Goal: Find specific page/section: Find specific page/section

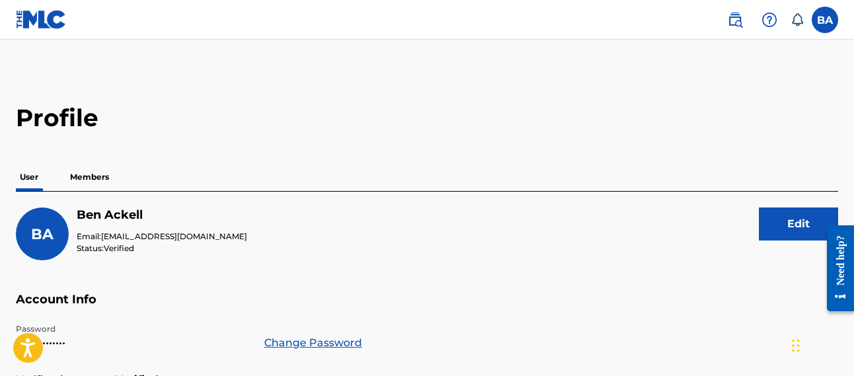
click at [71, 176] on p "Members" at bounding box center [89, 177] width 47 height 28
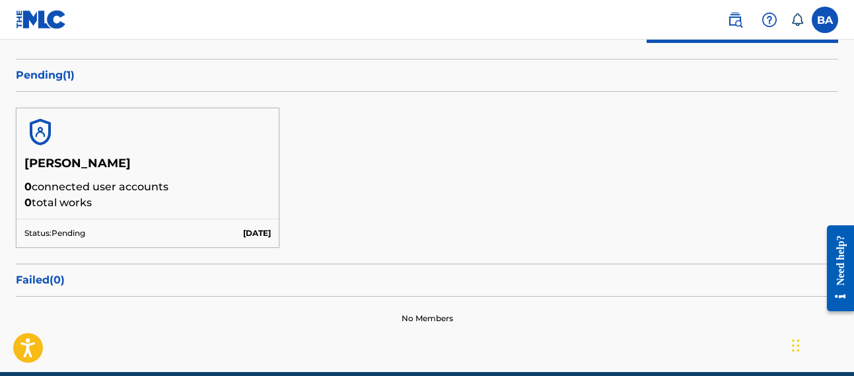
scroll to position [191, 0]
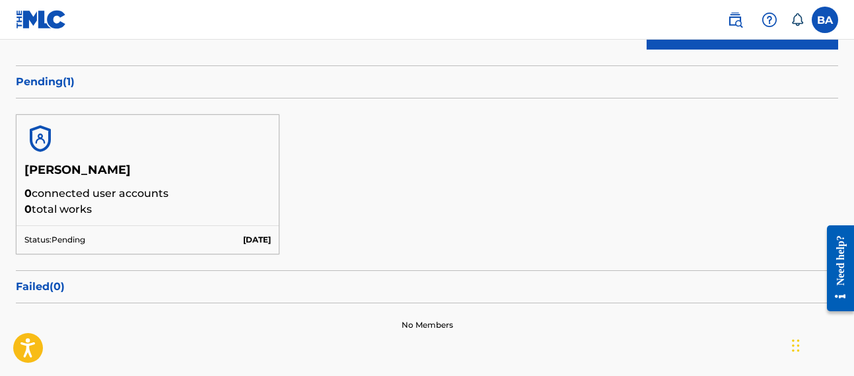
click at [42, 140] on img at bounding box center [40, 139] width 32 height 32
click at [56, 83] on p "Pending ( 1 )" at bounding box center [427, 82] width 823 height 16
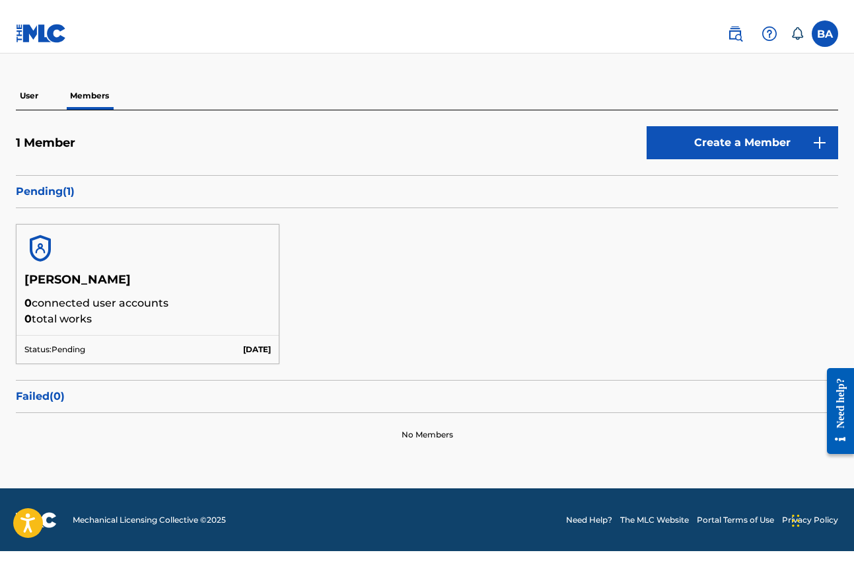
scroll to position [0, 0]
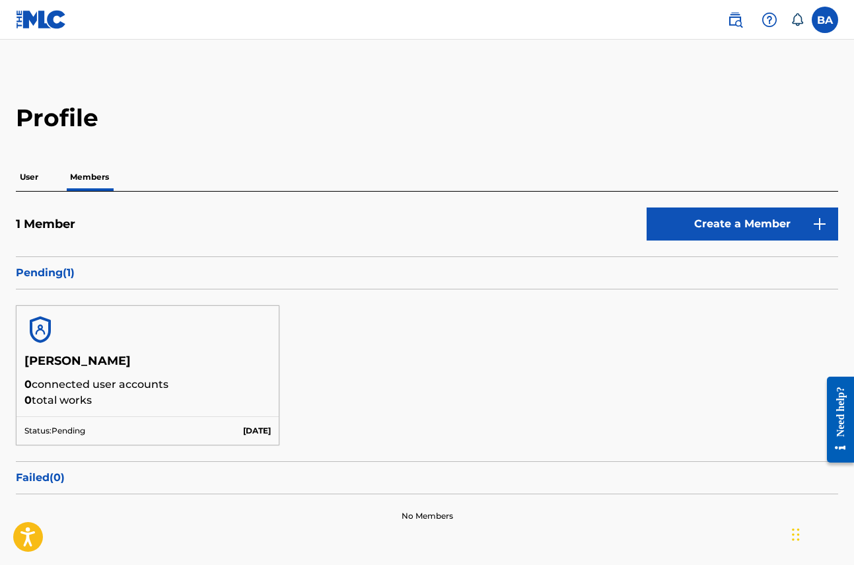
click at [50, 179] on div "User Members" at bounding box center [427, 177] width 823 height 28
click at [43, 176] on div "User Members" at bounding box center [427, 177] width 823 height 28
click at [38, 178] on p "User" at bounding box center [29, 177] width 26 height 28
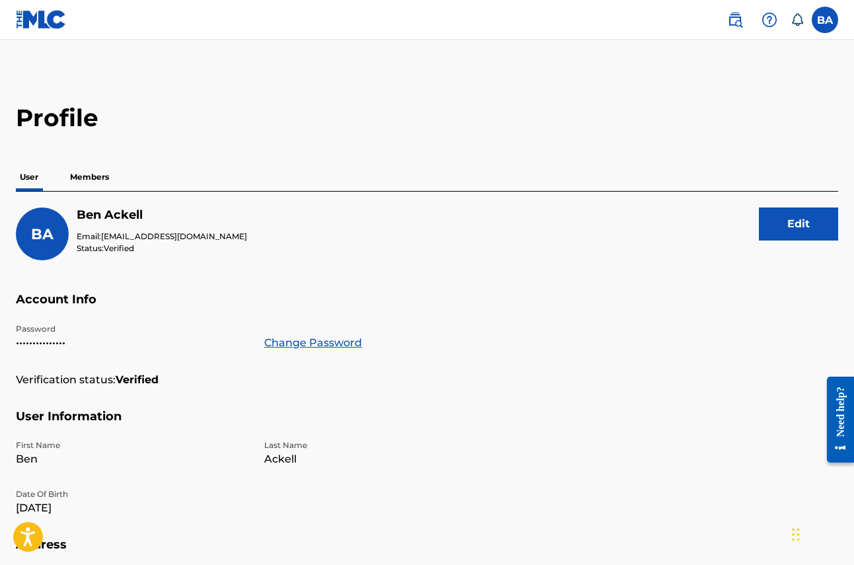
click at [98, 174] on p "Members" at bounding box center [89, 177] width 47 height 28
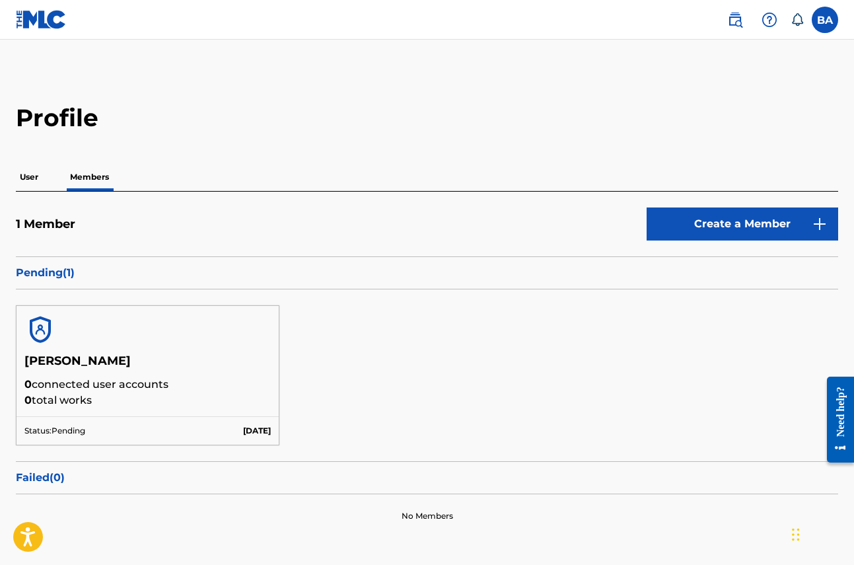
click at [79, 179] on p "Members" at bounding box center [89, 177] width 47 height 28
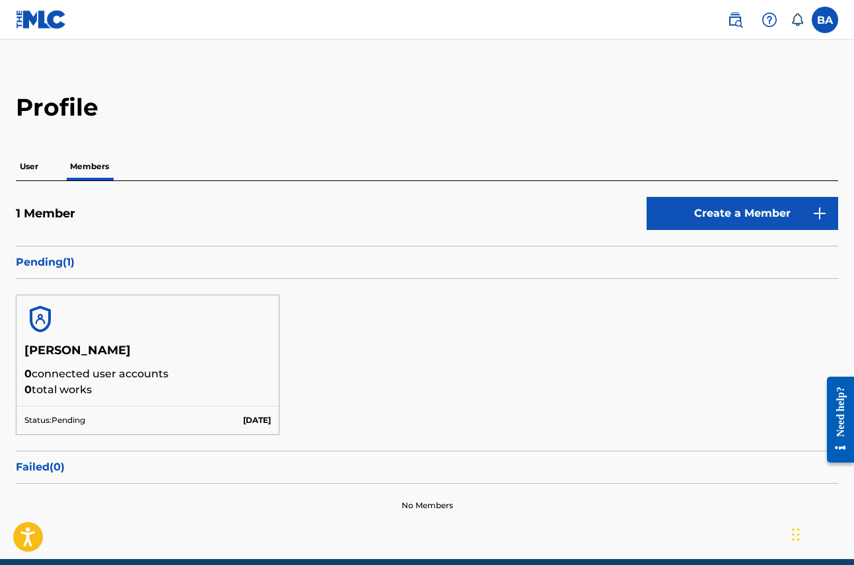
scroll to position [12, 0]
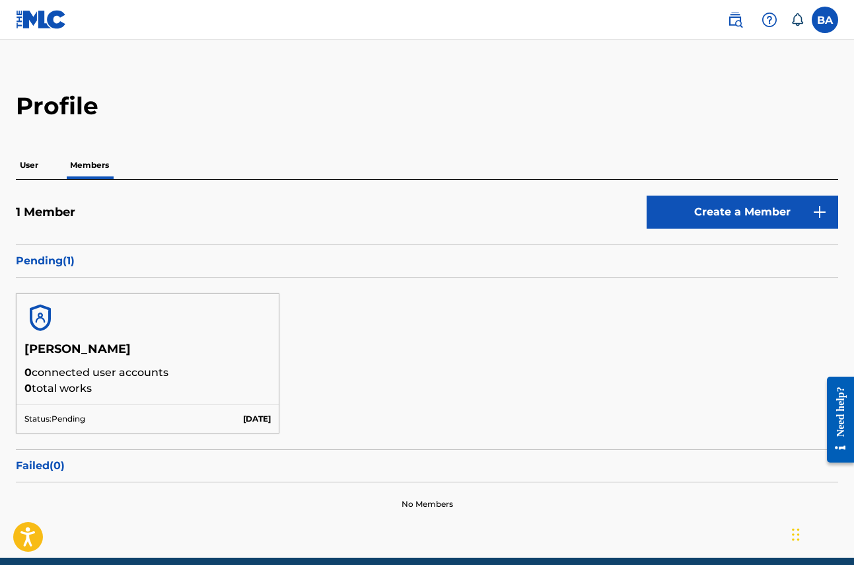
click at [42, 258] on p "Pending ( 1 )" at bounding box center [427, 261] width 823 height 16
click at [55, 261] on p "Pending ( 1 )" at bounding box center [427, 261] width 823 height 16
click at [69, 261] on p "Pending ( 1 )" at bounding box center [427, 261] width 823 height 16
click at [92, 350] on h5 "[PERSON_NAME]" at bounding box center [147, 353] width 246 height 23
click at [59, 346] on h5 "[PERSON_NAME]" at bounding box center [147, 353] width 246 height 23
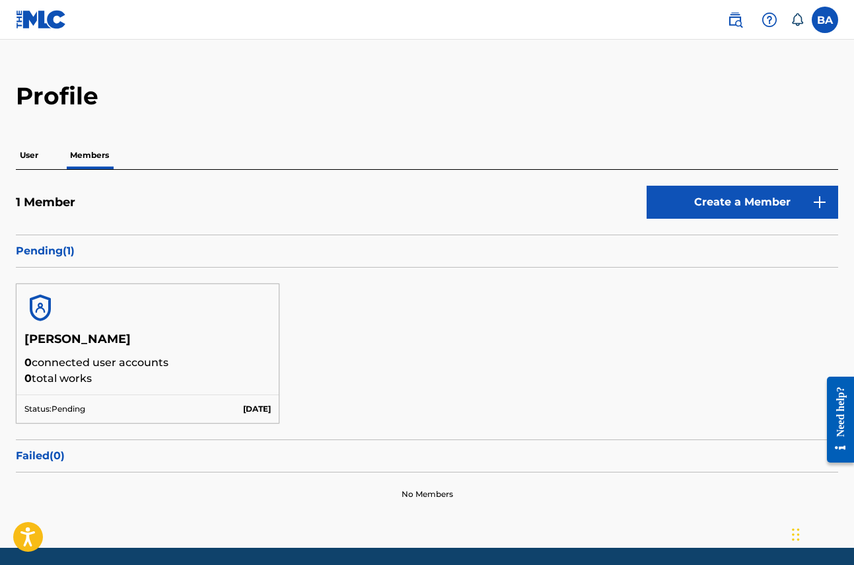
scroll to position [0, 0]
